Goal: Check status: Check status

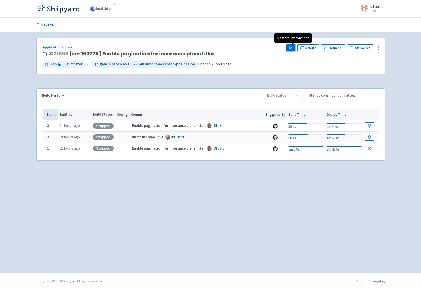
click at [289, 49] on button "Play" at bounding box center [290, 47] width 9 height 7
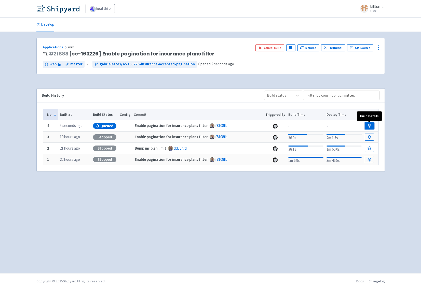
click at [368, 124] on icon at bounding box center [369, 126] width 4 height 4
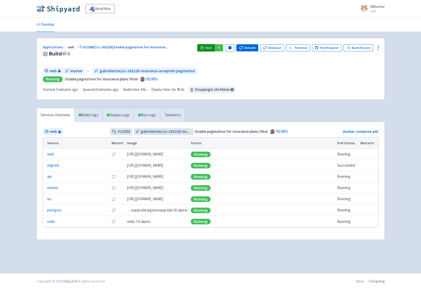
click at [204, 48] on icon at bounding box center [202, 48] width 4 height 4
